Goal: Task Accomplishment & Management: Use online tool/utility

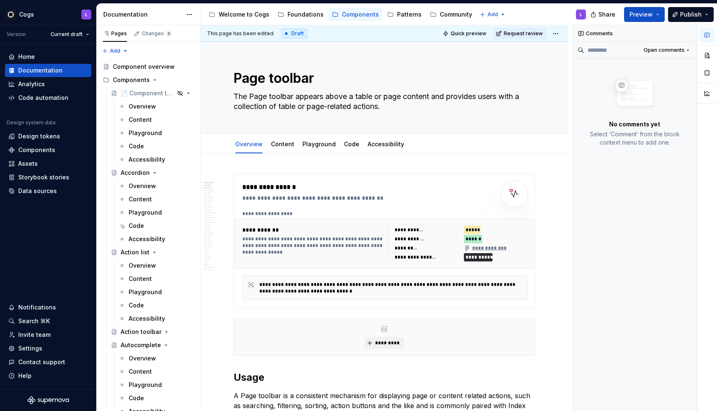
scroll to position [284, 0]
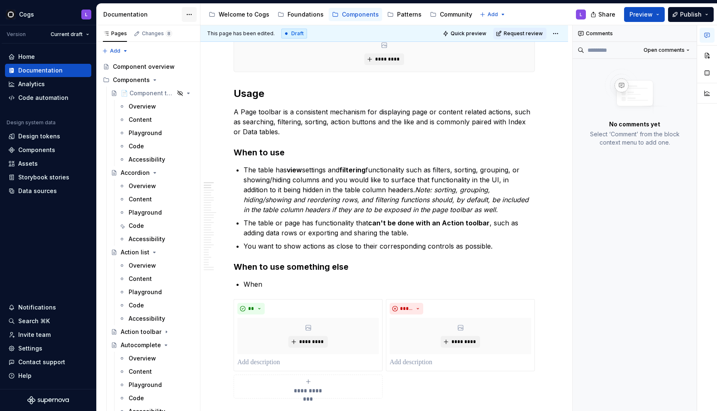
click at [185, 15] on html "Cogs L Version Current draft Home Documentation Analytics Code automation Desig…" at bounding box center [358, 205] width 717 height 411
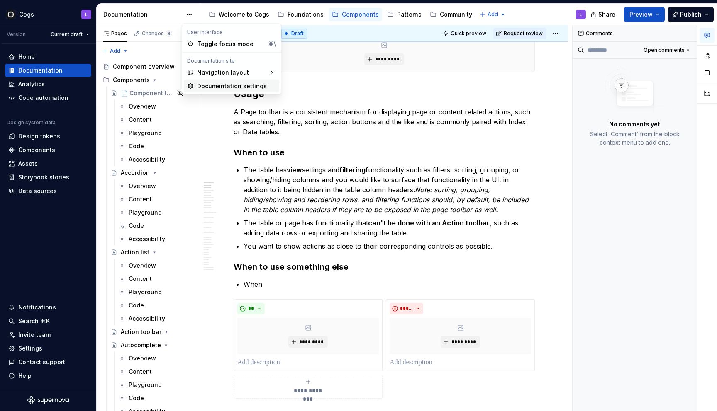
click at [204, 83] on div "Documentation settings" at bounding box center [236, 86] width 79 height 8
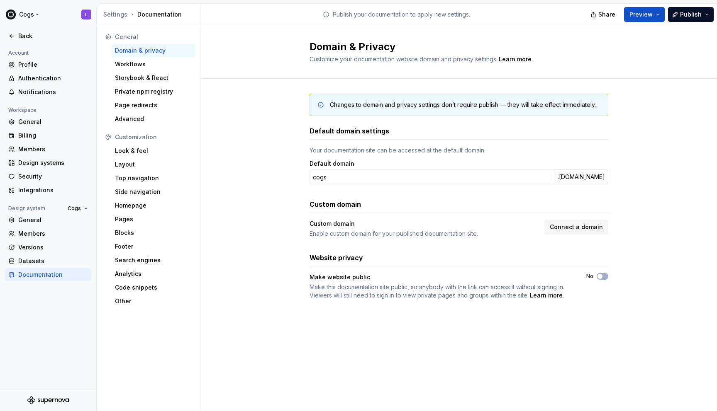
drag, startPoint x: 12, startPoint y: 38, endPoint x: 123, endPoint y: 27, distance: 110.8
click at [12, 38] on icon at bounding box center [11, 36] width 7 height 7
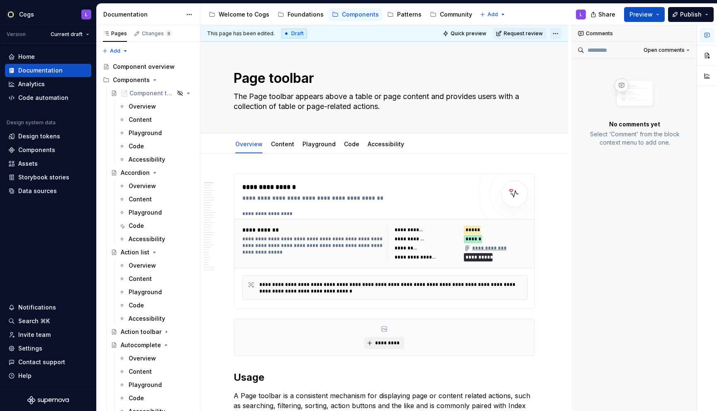
click at [561, 32] on html "Cogs L Version Current draft Home Documentation Analytics Code automation Desig…" at bounding box center [358, 205] width 717 height 411
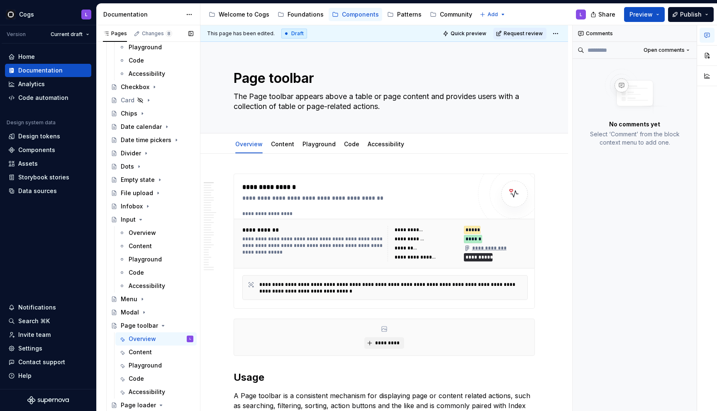
scroll to position [458, 0]
click at [174, 323] on button "Page tree" at bounding box center [176, 325] width 12 height 12
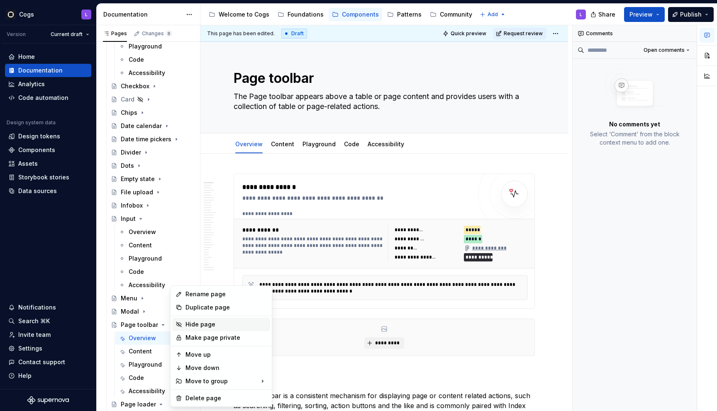
click at [186, 322] on div "Hide page" at bounding box center [225, 325] width 81 height 8
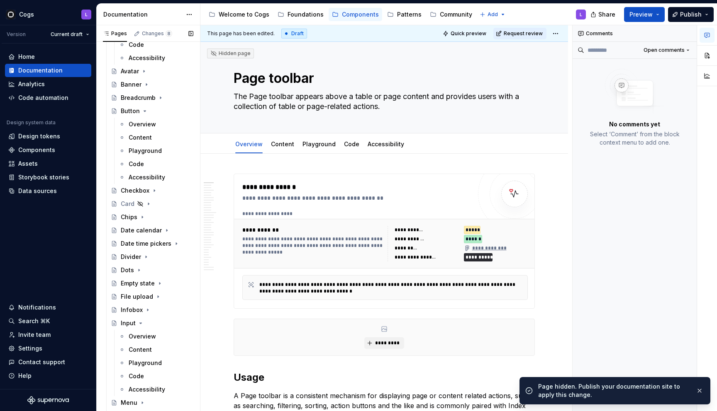
scroll to position [336, 0]
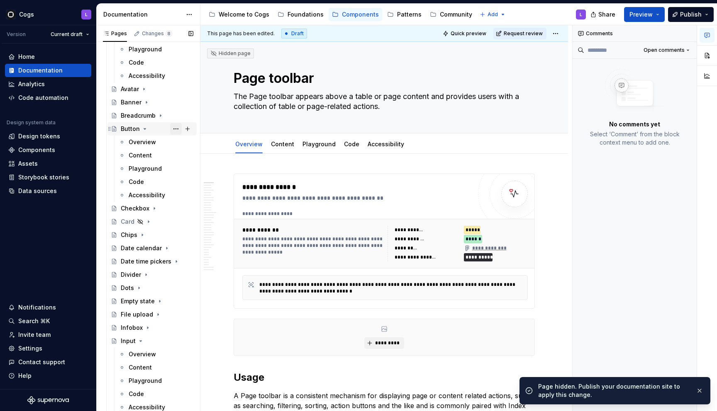
click at [173, 127] on button "Page tree" at bounding box center [176, 129] width 12 height 12
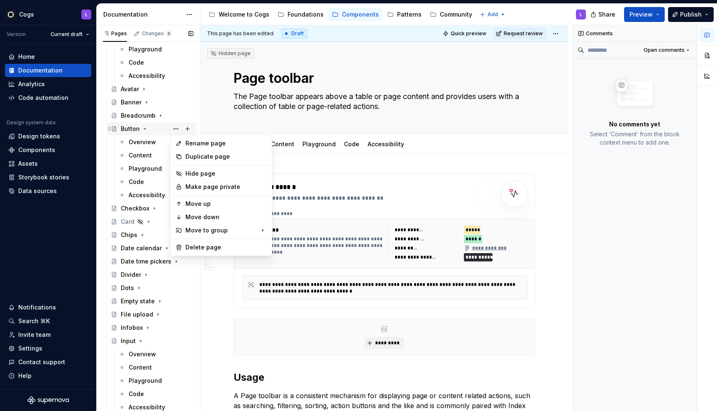
click at [167, 129] on div "Pages Changes 8 Add Accessibility guide for tree Page tree. Navigate the tree w…" at bounding box center [148, 220] width 104 height 390
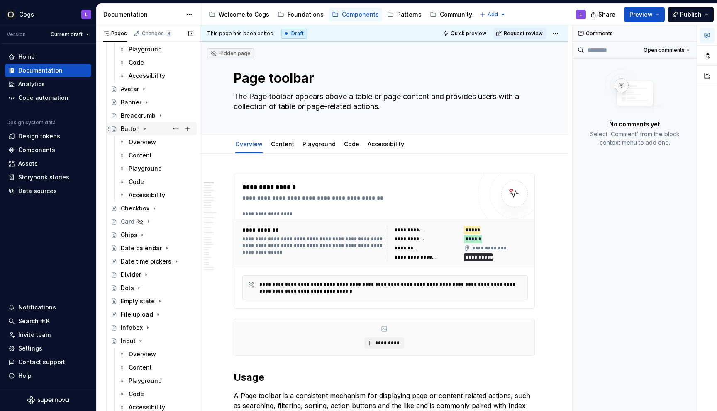
click at [139, 129] on div "Button" at bounding box center [130, 129] width 19 height 8
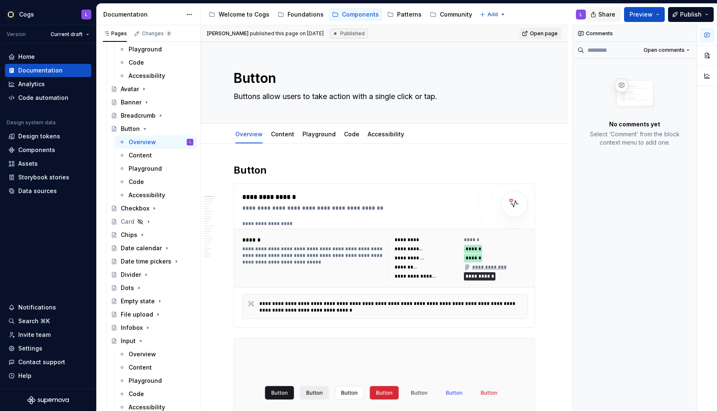
click at [598, 12] on button "Share" at bounding box center [603, 14] width 34 height 15
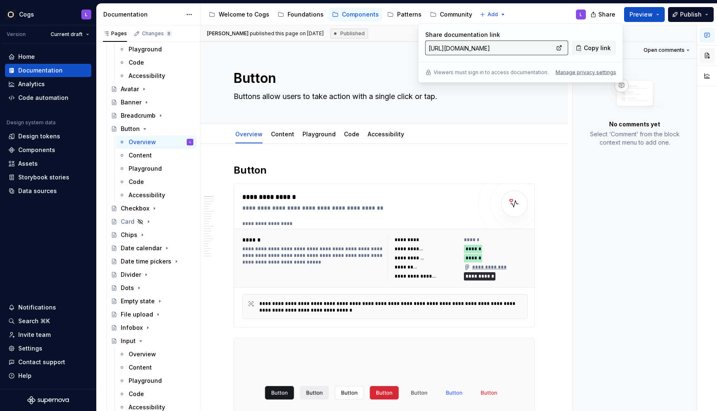
click at [707, 56] on button "button" at bounding box center [706, 55] width 15 height 15
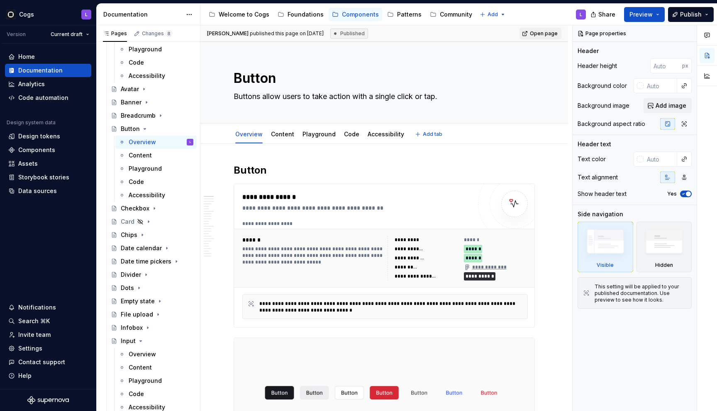
type textarea "*"
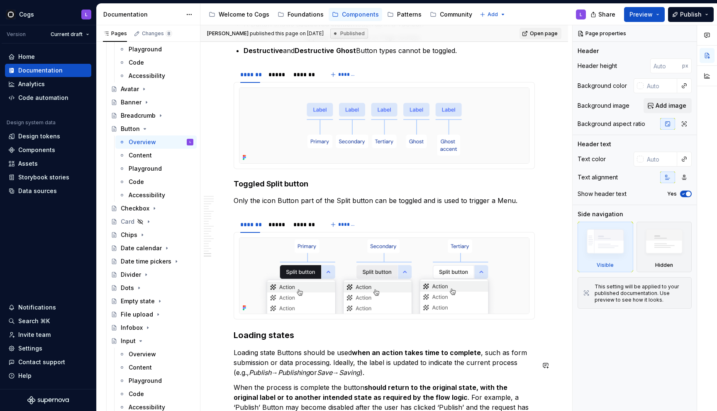
scroll to position [4947, 0]
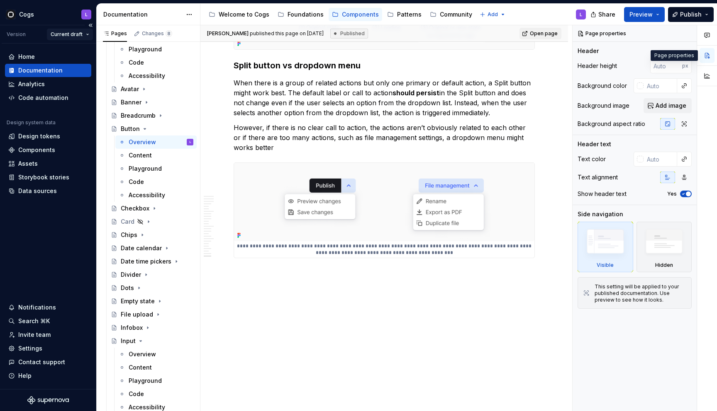
click at [72, 36] on html "Cogs L Version Current draft Home Documentation Analytics Code automation Desig…" at bounding box center [358, 205] width 717 height 411
click at [72, 34] on html "Cogs L Version Current draft Home Documentation Analytics Code automation Desig…" at bounding box center [358, 205] width 717 height 411
click at [14, 35] on div "Version" at bounding box center [16, 34] width 19 height 7
click at [88, 35] on html "Cogs L Version Current draft Home Documentation Analytics Code automation Desig…" at bounding box center [358, 205] width 717 height 411
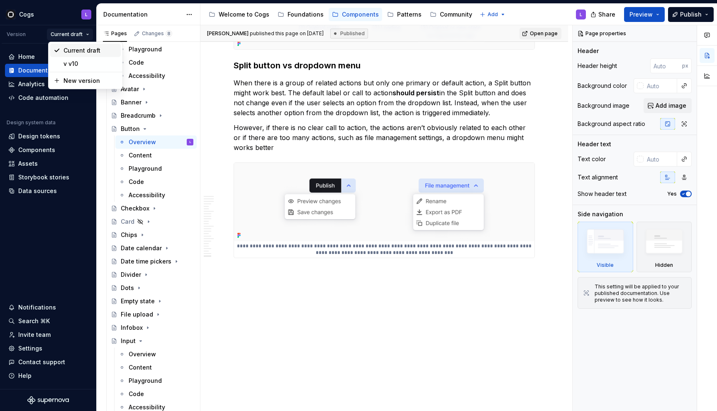
click at [90, 51] on div "Current draft" at bounding box center [90, 50] width 54 height 8
click at [87, 35] on html "Cogs L Version Current draft Home Documentation Analytics Code automation Desig…" at bounding box center [358, 205] width 717 height 411
click at [86, 58] on div "v v10" at bounding box center [85, 63] width 71 height 13
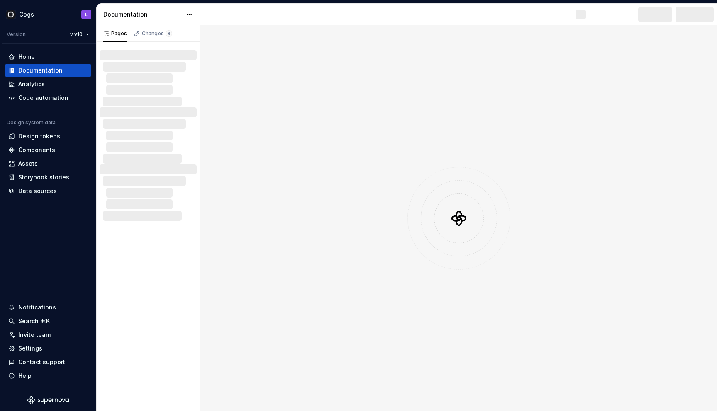
click at [86, 34] on button "v v10" at bounding box center [79, 35] width 27 height 12
type textarea "*"
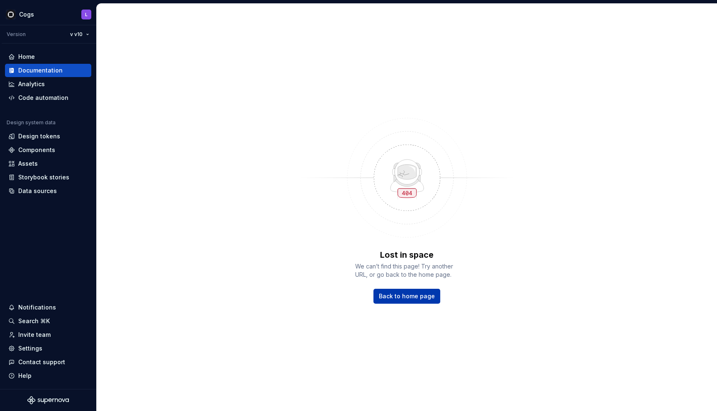
click at [409, 294] on span "Back to home page" at bounding box center [407, 296] width 56 height 8
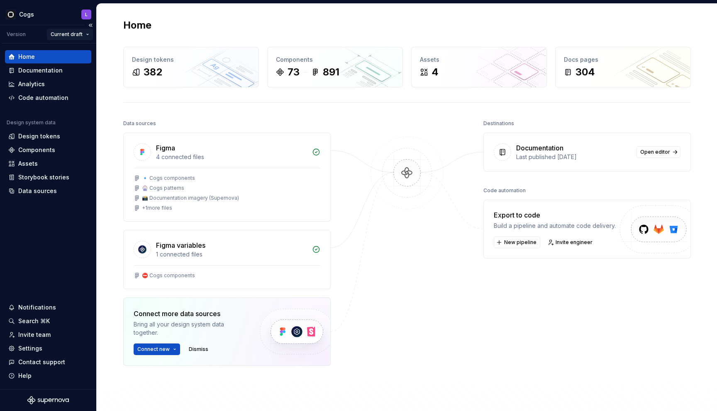
click at [85, 33] on html "Cogs L Version Current draft Home Documentation Analytics Code automation Desig…" at bounding box center [358, 205] width 717 height 411
click at [389, 192] on html "Cogs L Version Current draft Home Documentation Analytics Code automation Desig…" at bounding box center [358, 205] width 717 height 411
click at [517, 243] on span "New pipeline" at bounding box center [520, 242] width 32 height 7
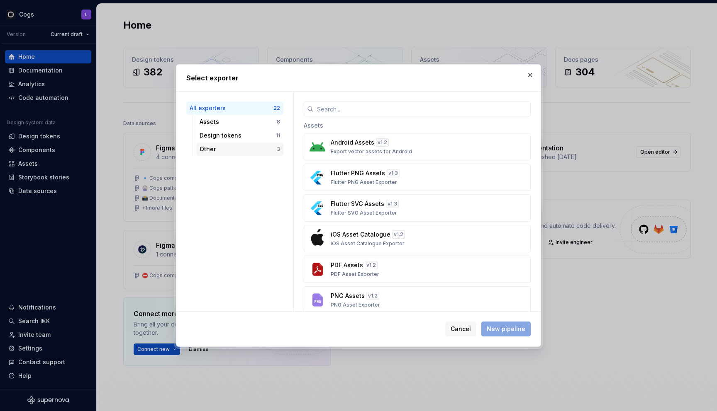
click at [233, 151] on div "Other" at bounding box center [237, 149] width 77 height 8
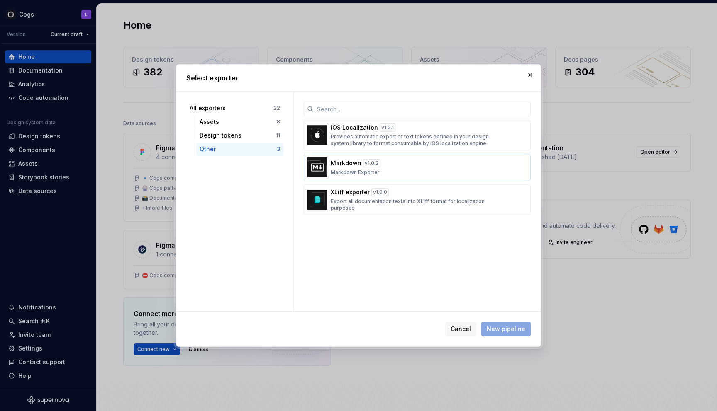
click at [314, 154] on button "Markdown v 1.0.2 Markdown Exporter" at bounding box center [417, 167] width 227 height 27
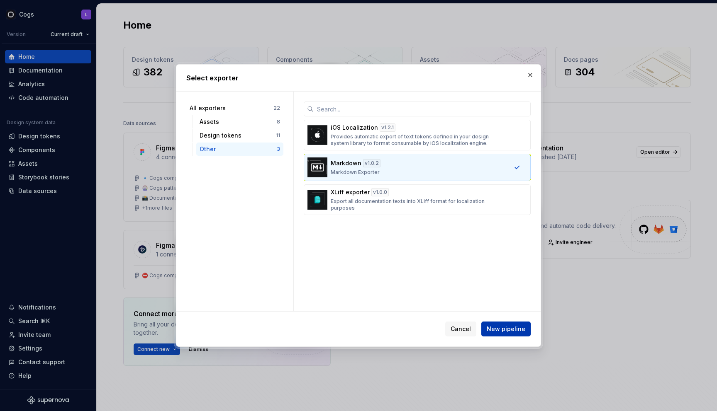
click at [510, 329] on span "New pipeline" at bounding box center [505, 329] width 39 height 8
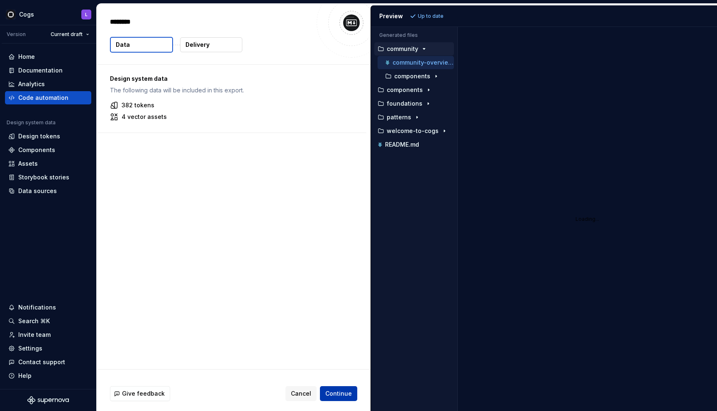
type textarea "*"
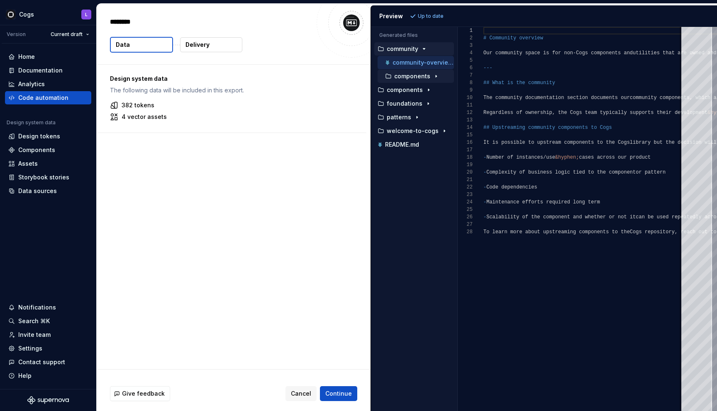
click at [405, 77] on p "components" at bounding box center [412, 76] width 36 height 7
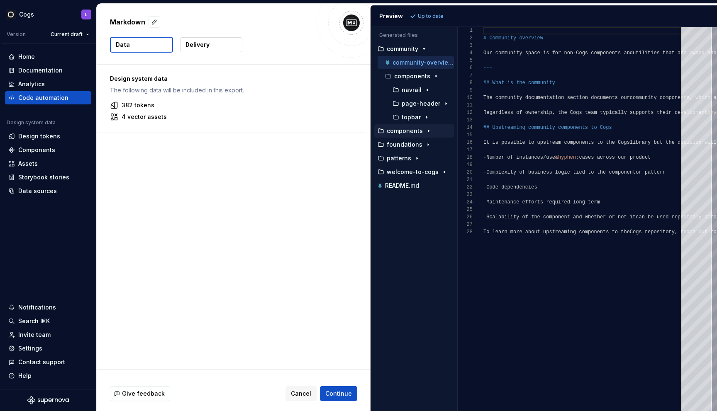
click at [426, 129] on icon "button" at bounding box center [428, 131] width 7 height 7
click at [432, 152] on div "components" at bounding box center [415, 158] width 76 height 13
click at [434, 155] on button "components" at bounding box center [415, 158] width 76 height 9
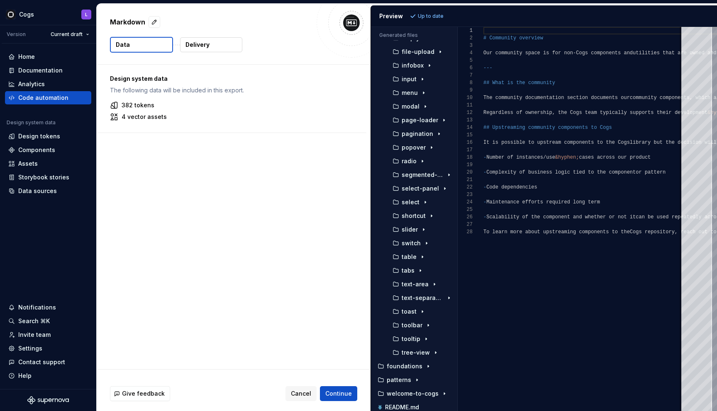
scroll to position [358, 0]
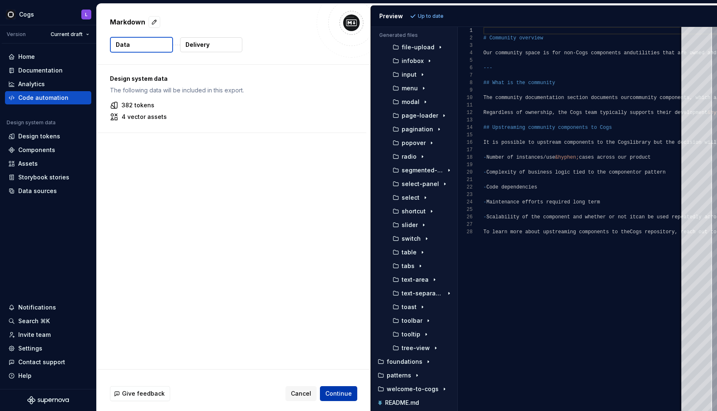
click at [342, 393] on span "Continue" at bounding box center [338, 394] width 27 height 8
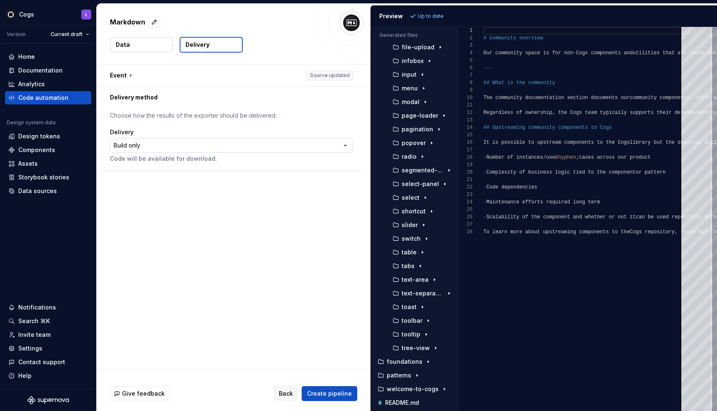
click at [278, 148] on html "**********" at bounding box center [358, 205] width 717 height 411
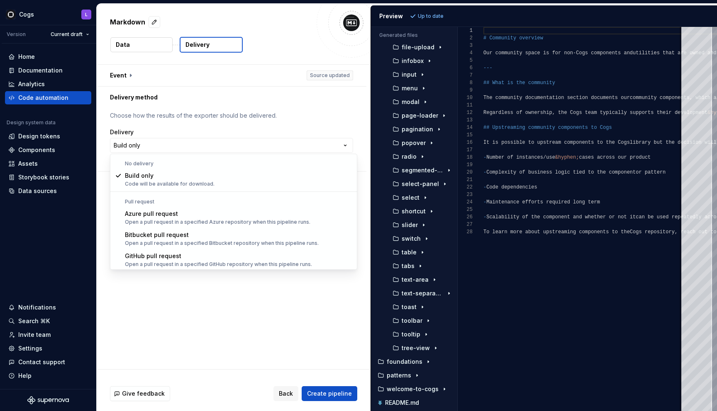
click at [274, 141] on html "**********" at bounding box center [358, 205] width 717 height 411
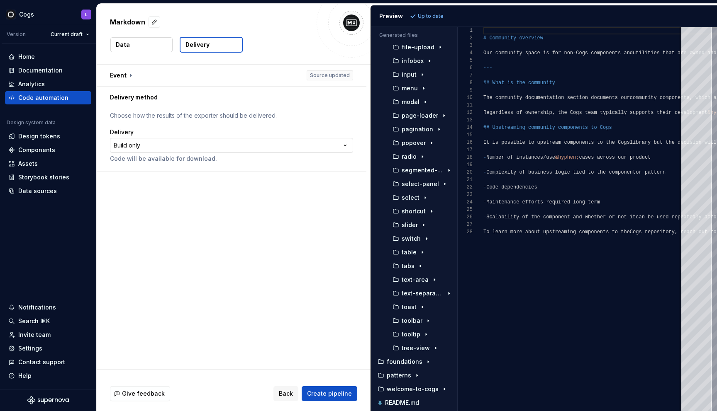
click at [253, 147] on html "**********" at bounding box center [358, 205] width 717 height 411
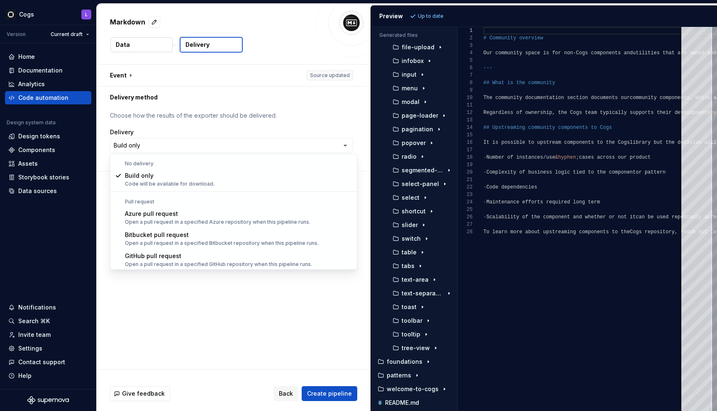
click at [240, 164] on div "No delivery" at bounding box center [234, 164] width 244 height 7
click at [328, 386] on html "**********" at bounding box center [358, 205] width 717 height 411
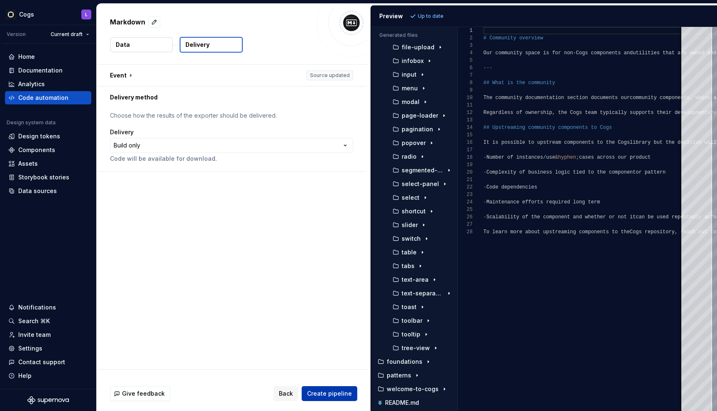
click at [328, 394] on span "Create pipeline" at bounding box center [329, 394] width 45 height 8
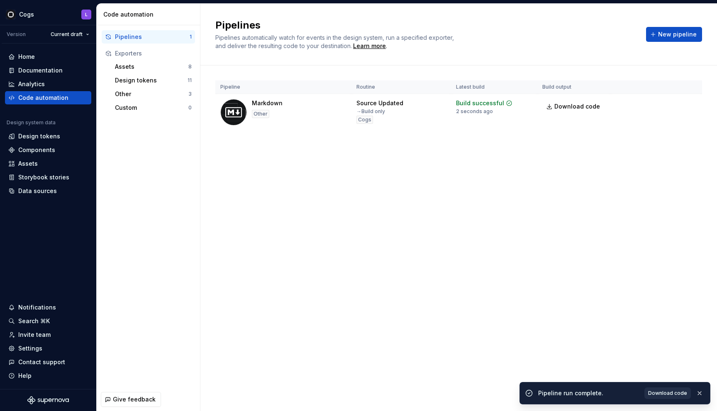
click at [664, 396] on span "Download code" at bounding box center [667, 393] width 39 height 7
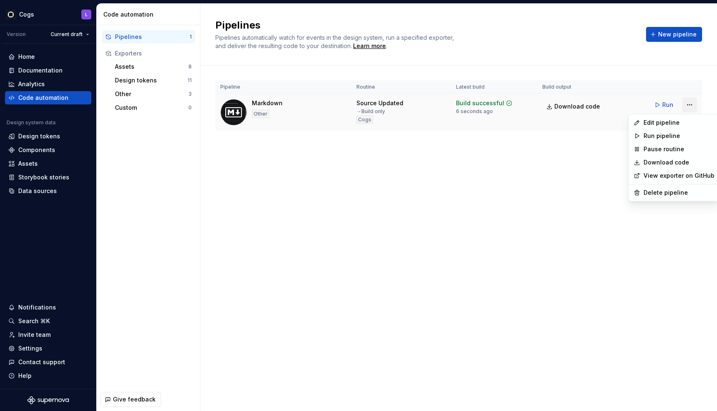
click at [686, 107] on html "Cogs L Version Current draft Home Documentation Analytics Code automation Desig…" at bounding box center [358, 205] width 717 height 411
